Goal: Task Accomplishment & Management: Manage account settings

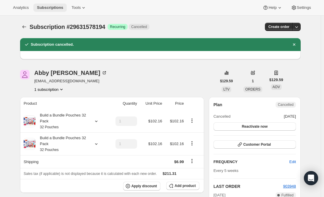
click at [44, 8] on span "Subscriptions" at bounding box center [50, 7] width 26 height 5
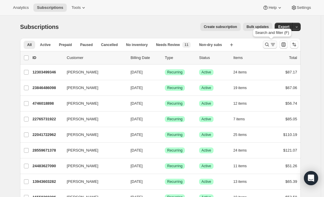
click at [269, 45] on icon "Search and filter results" at bounding box center [267, 45] width 6 height 6
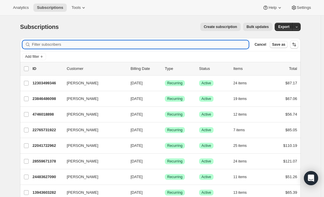
click at [105, 43] on input "Filter subscribers" at bounding box center [140, 44] width 217 height 8
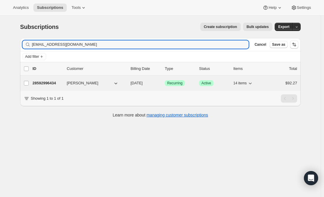
type input "[EMAIL_ADDRESS][DOMAIN_NAME]"
click at [42, 83] on p "28592996434" at bounding box center [48, 83] width 30 height 6
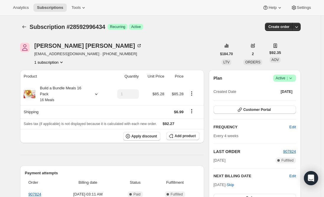
click at [286, 78] on span "Active |" at bounding box center [285, 78] width 18 height 6
click at [289, 100] on span "Cancel subscription" at bounding box center [286, 100] width 33 height 4
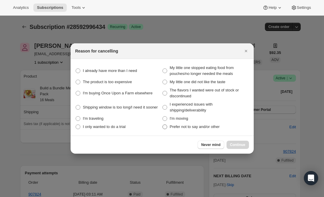
click at [165, 128] on span ":rvr:" at bounding box center [165, 127] width 5 height 5
click at [163, 125] on other "Prefer not to say and/or other" at bounding box center [163, 125] width 0 height 0
radio other "true"
click at [241, 144] on span "Continue" at bounding box center [237, 145] width 15 height 5
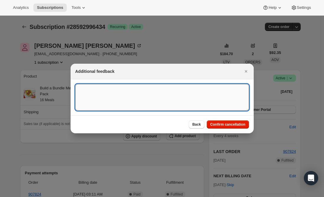
click at [110, 96] on textarea ":rvr:" at bounding box center [162, 97] width 174 height 27
paste textarea "our baby didn’t react well to some of the food so we are going to stop ordering"
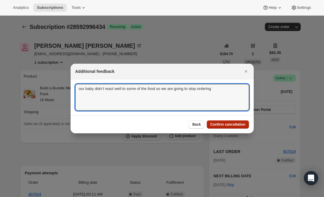
type textarea "our baby didn’t react well to some of the food so we are going to stop ordering"
click at [235, 126] on span "Confirm cancellation" at bounding box center [227, 124] width 35 height 5
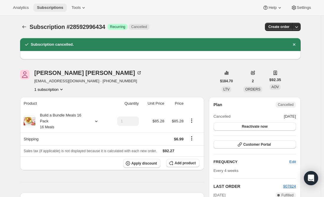
click at [44, 6] on span "Subscriptions" at bounding box center [50, 7] width 26 height 5
